Goal: Task Accomplishment & Management: Manage account settings

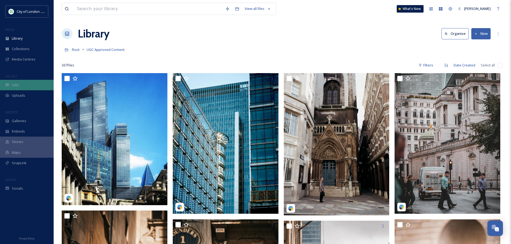
click at [26, 84] on div "UGC" at bounding box center [27, 85] width 54 height 10
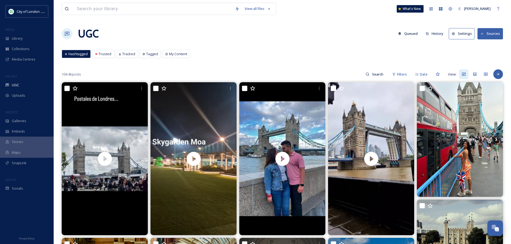
click at [437, 34] on button "History" at bounding box center [434, 33] width 23 height 10
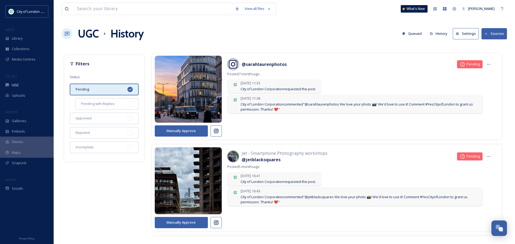
scroll to position [2119, 0]
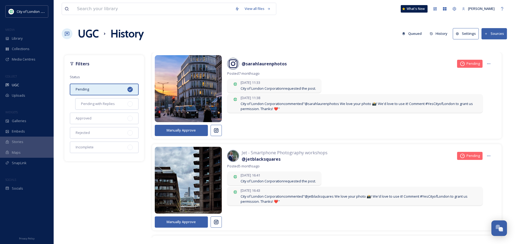
click at [181, 130] on button "Manually Approve" at bounding box center [181, 130] width 53 height 11
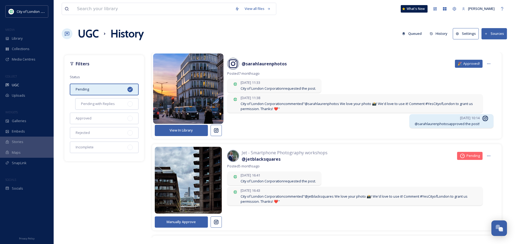
click at [210, 97] on img at bounding box center [188, 89] width 71 height 84
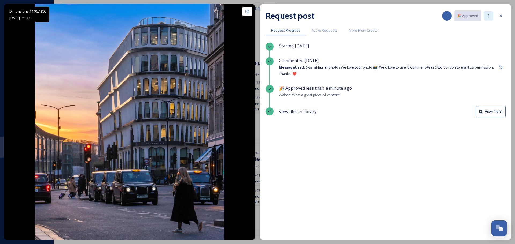
click at [488, 16] on icon at bounding box center [488, 16] width 4 height 4
click at [487, 17] on icon at bounding box center [488, 16] width 4 height 4
click at [325, 31] on span "Active Requests" at bounding box center [325, 30] width 26 height 5
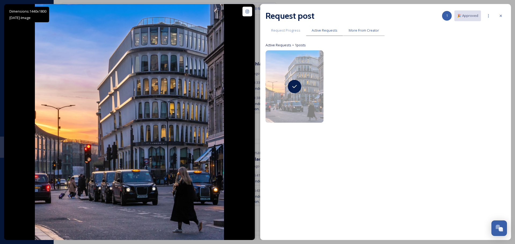
click at [365, 32] on span "More From Creator" at bounding box center [364, 30] width 30 height 5
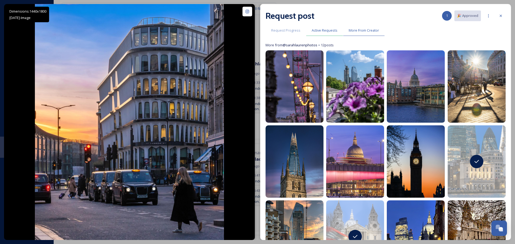
drag, startPoint x: 323, startPoint y: 31, endPoint x: 319, endPoint y: 31, distance: 4.3
click at [323, 31] on span "Active Requests" at bounding box center [325, 30] width 26 height 5
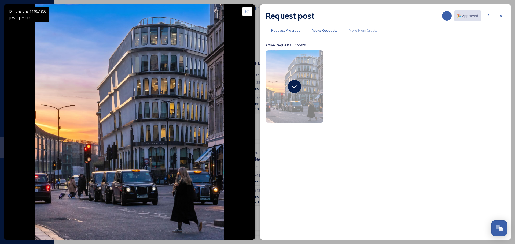
click at [288, 32] on span "Request Progress" at bounding box center [285, 30] width 29 height 5
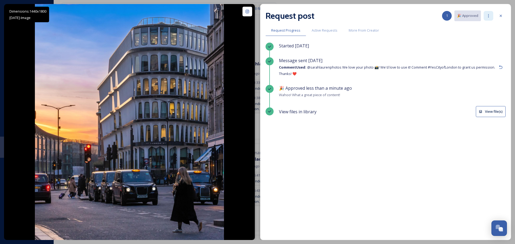
click at [487, 14] on icon at bounding box center [488, 16] width 4 height 4
click at [503, 14] on icon at bounding box center [501, 16] width 4 height 4
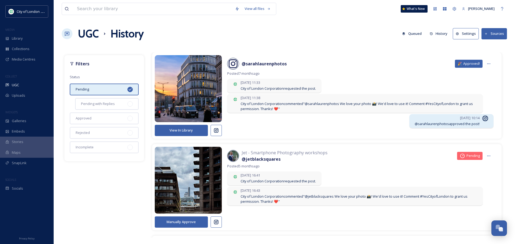
drag, startPoint x: 378, startPoint y: 31, endPoint x: 382, endPoint y: 31, distance: 4.3
click at [378, 31] on div "UGC History Queued History Settings Sources" at bounding box center [284, 34] width 445 height 16
click at [313, 21] on div "View all files What's New [PERSON_NAME] UGC History Queued History Settings Sou…" at bounding box center [284, 122] width 461 height 244
